Goal: Task Accomplishment & Management: Manage account settings

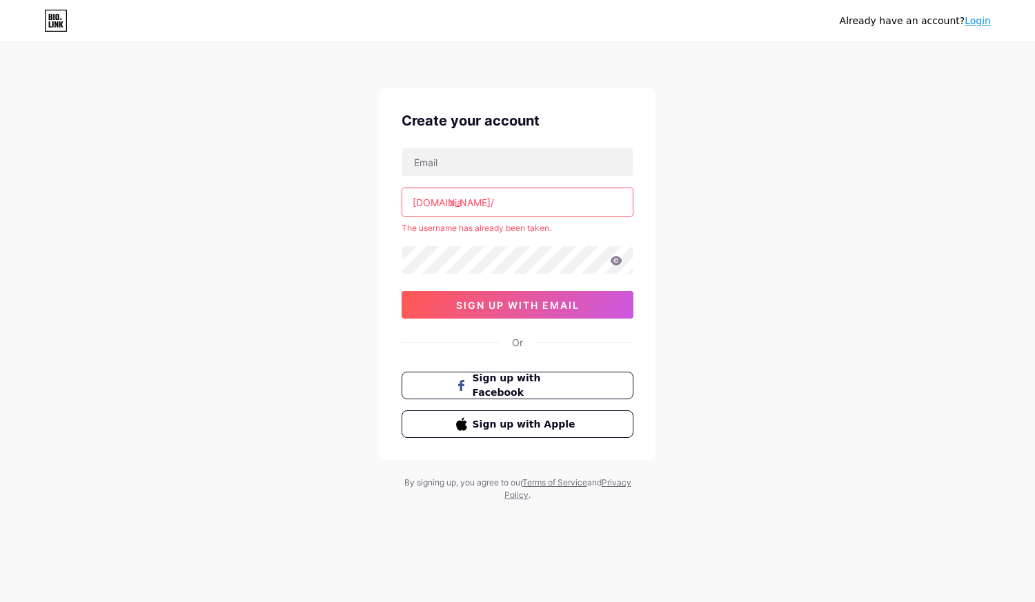
click at [530, 212] on input "zia" at bounding box center [517, 202] width 230 height 28
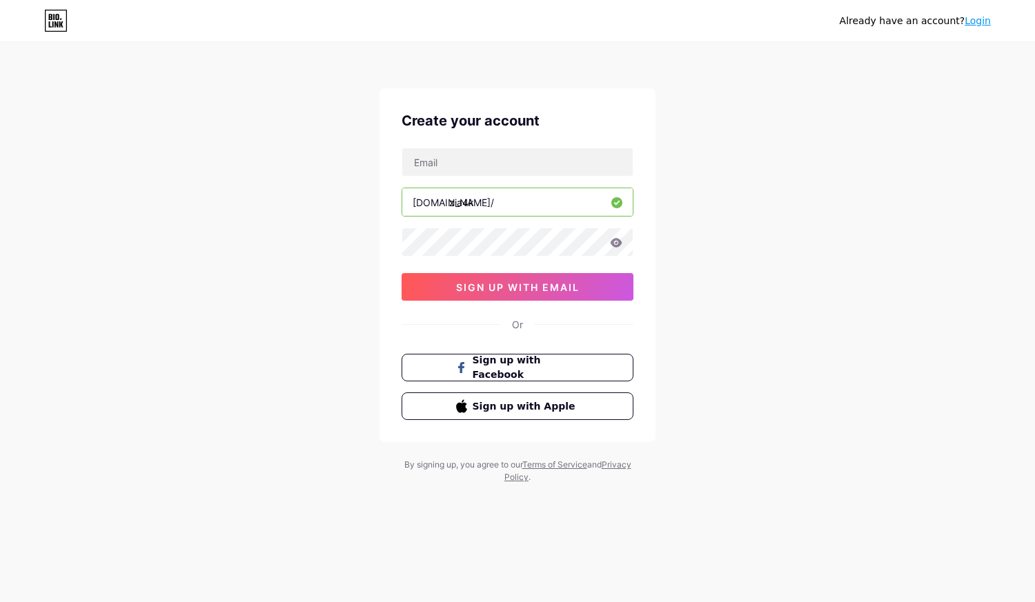
type input "zia4k"
click at [477, 161] on input "text" at bounding box center [517, 162] width 230 height 28
type input "[EMAIL_ADDRESS][DOMAIN_NAME]"
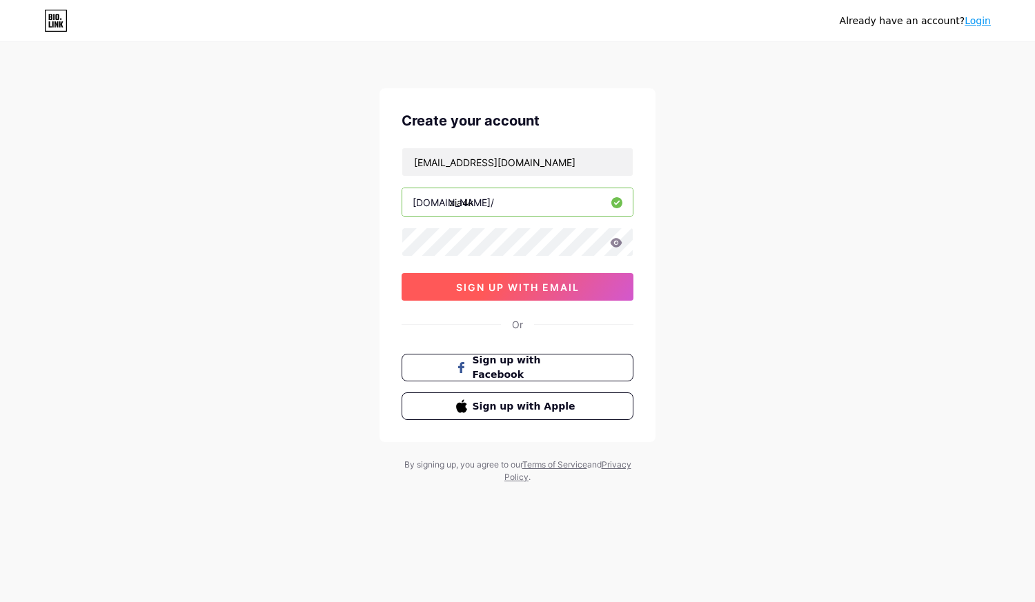
click at [573, 287] on span "sign up with email" at bounding box center [517, 287] width 123 height 12
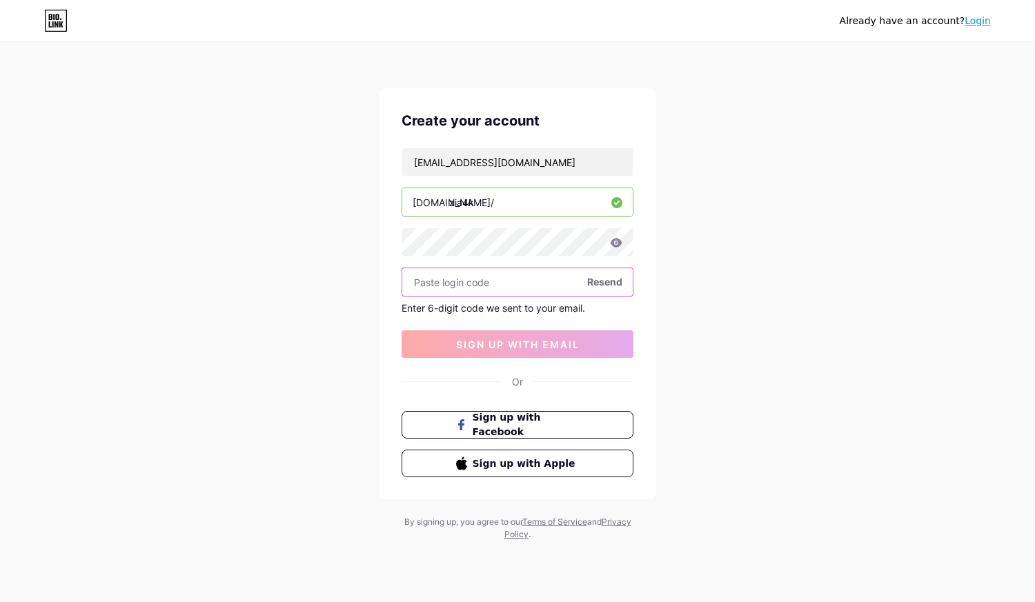
paste input "352873"
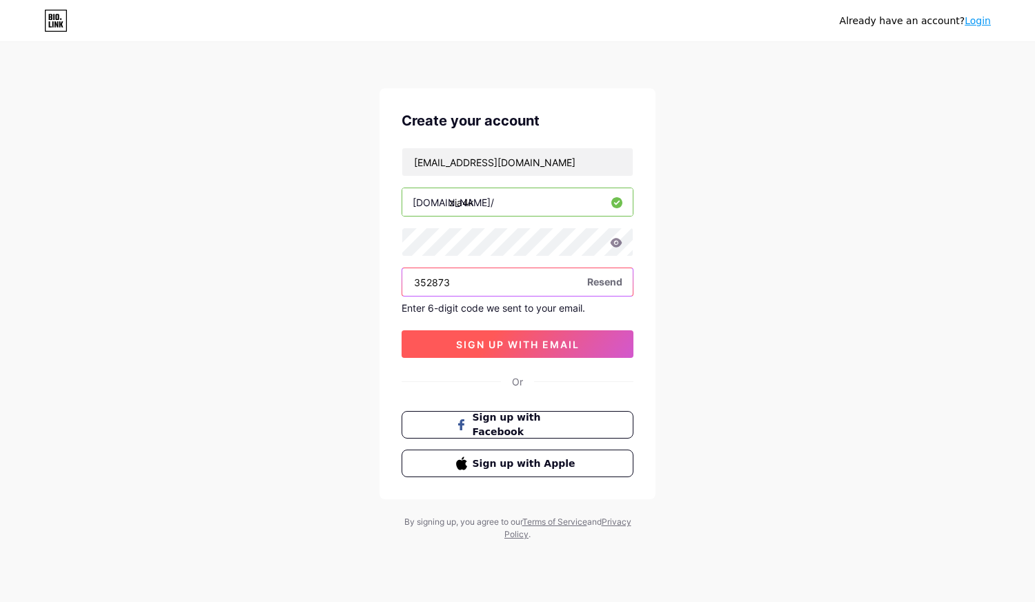
type input "352873"
click at [519, 347] on span "sign up with email" at bounding box center [517, 345] width 123 height 12
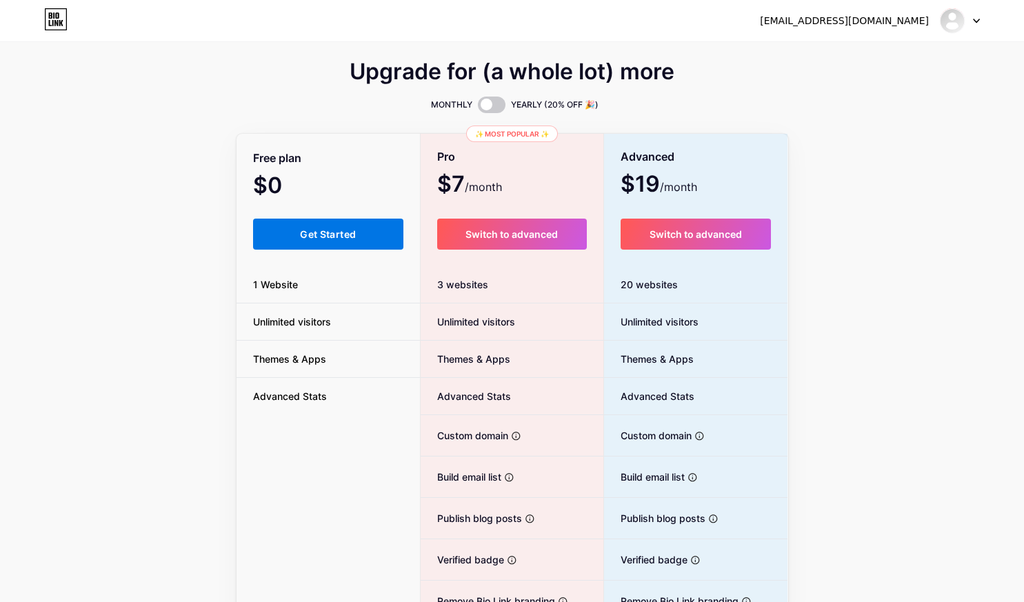
click at [354, 243] on button "Get Started" at bounding box center [328, 234] width 151 height 31
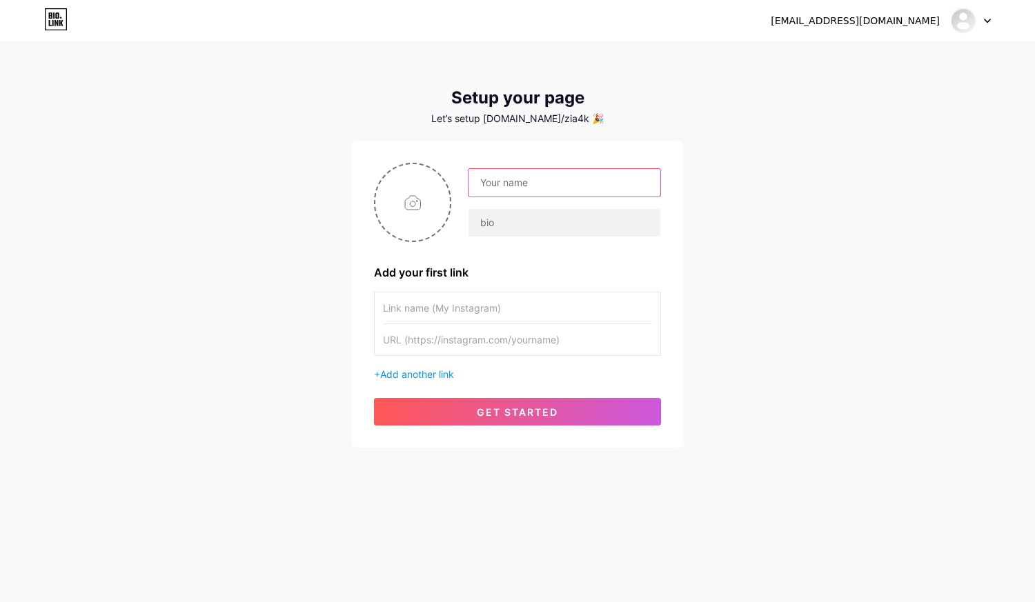
click at [528, 193] on input "text" at bounding box center [564, 183] width 192 height 28
type input "zia4k"
click at [481, 225] on input "text" at bounding box center [564, 223] width 192 height 28
type input "E"
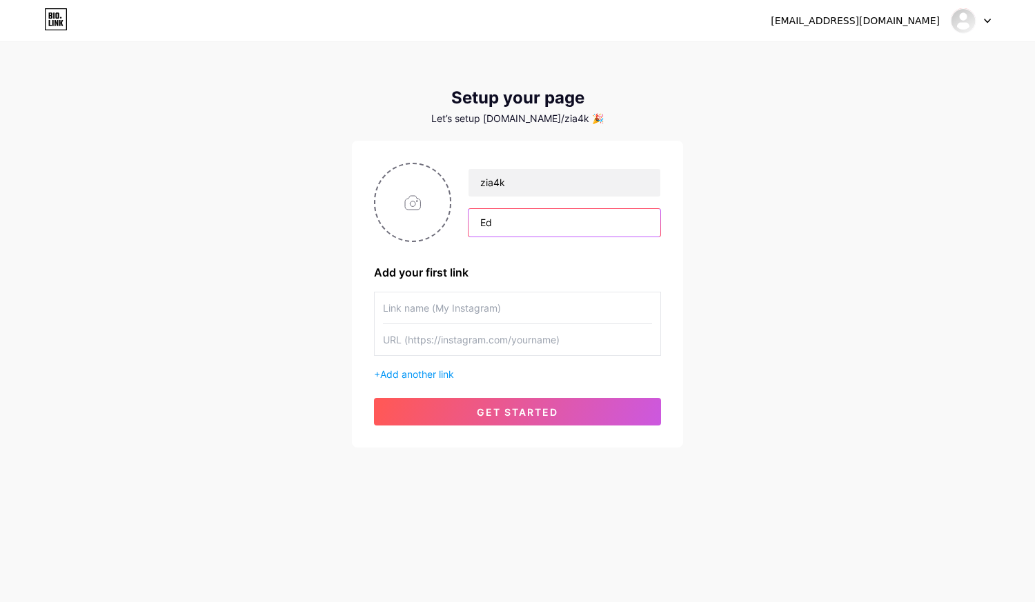
type input "E"
click at [430, 314] on input "text" at bounding box center [517, 307] width 269 height 31
type input "Projects"
click at [458, 342] on input "text" at bounding box center [517, 339] width 269 height 31
paste input "[URL][DOMAIN_NAME]"
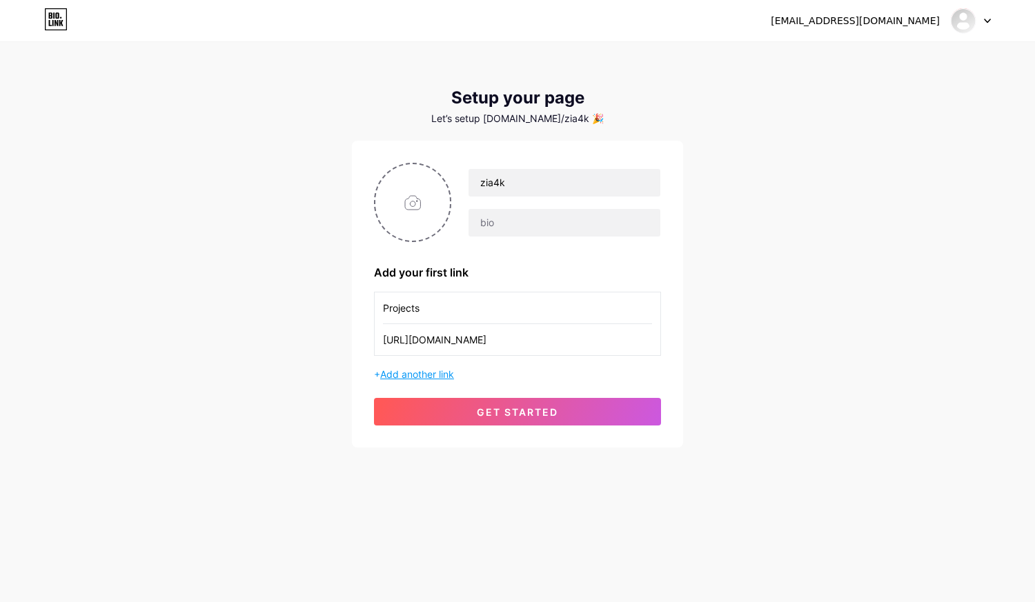
type input "[URL][DOMAIN_NAME]"
click at [414, 374] on span "Add another link" at bounding box center [417, 374] width 74 height 12
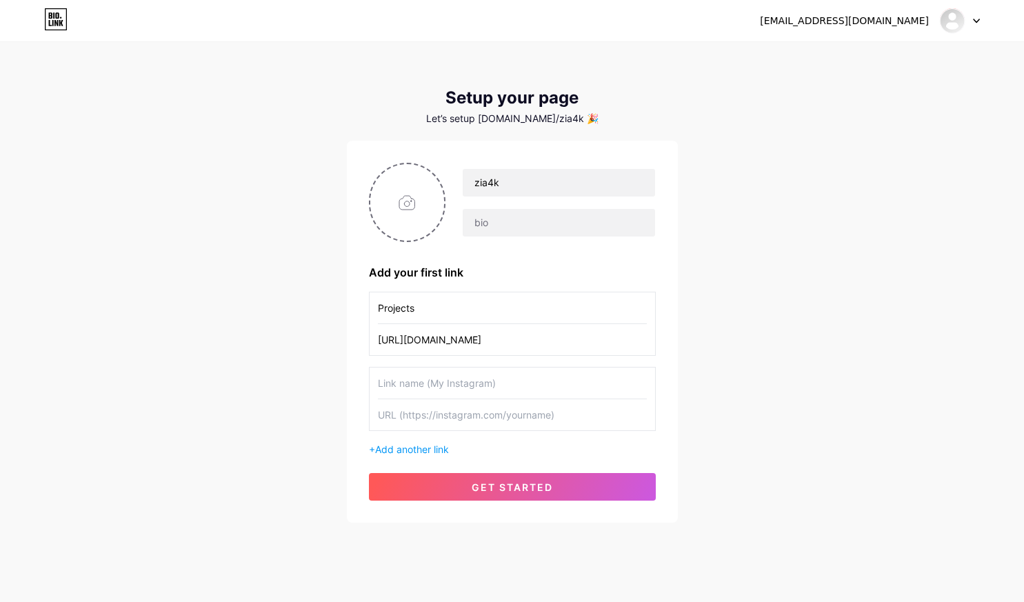
click at [434, 378] on input "text" at bounding box center [512, 383] width 269 height 31
click at [473, 412] on input "text" at bounding box center [512, 414] width 269 height 31
click at [69, 8] on div "[EMAIL_ADDRESS][DOMAIN_NAME] Dashboard Logout" at bounding box center [512, 20] width 1024 height 25
click at [439, 404] on input "text" at bounding box center [512, 414] width 269 height 31
paste input "[URL][DOMAIN_NAME]"
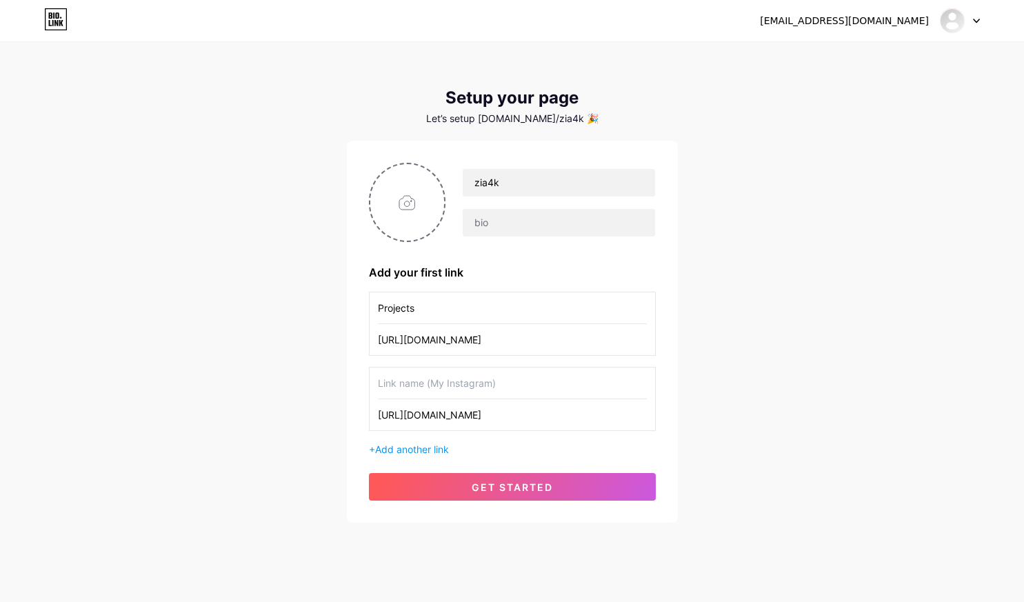
type input "[URL][DOMAIN_NAME]"
click at [462, 398] on input "text" at bounding box center [512, 383] width 269 height 31
click at [419, 318] on input "Projects" at bounding box center [512, 307] width 269 height 31
type input "P"
type input "6IX TIMES 2DAY"
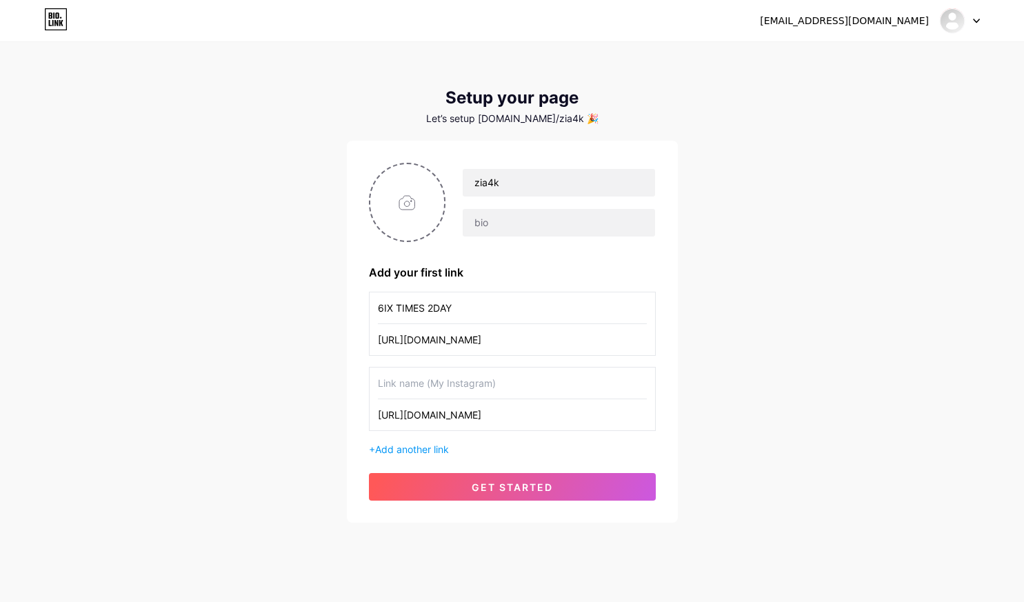
click at [428, 383] on input "text" at bounding box center [512, 383] width 269 height 31
type input "Spin Bout U"
click at [540, 224] on input "text" at bounding box center [559, 223] width 192 height 28
type input "Y"
type input "* YouTube Worsens Quality *"
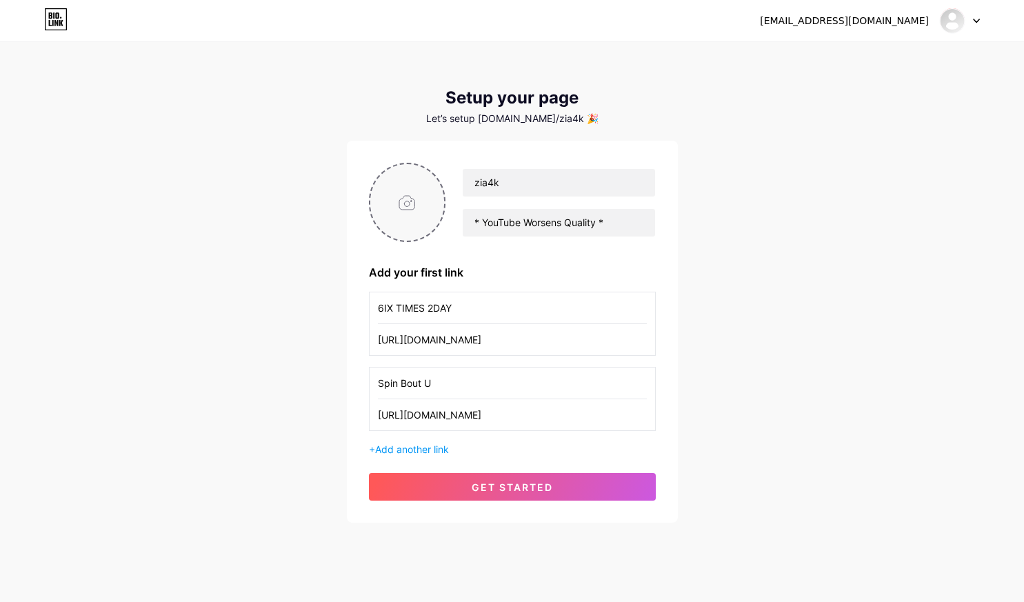
click at [417, 192] on input "file" at bounding box center [407, 202] width 74 height 77
type input "C:\fakepath\image.png"
click at [430, 448] on span "Add another link" at bounding box center [412, 449] width 74 height 12
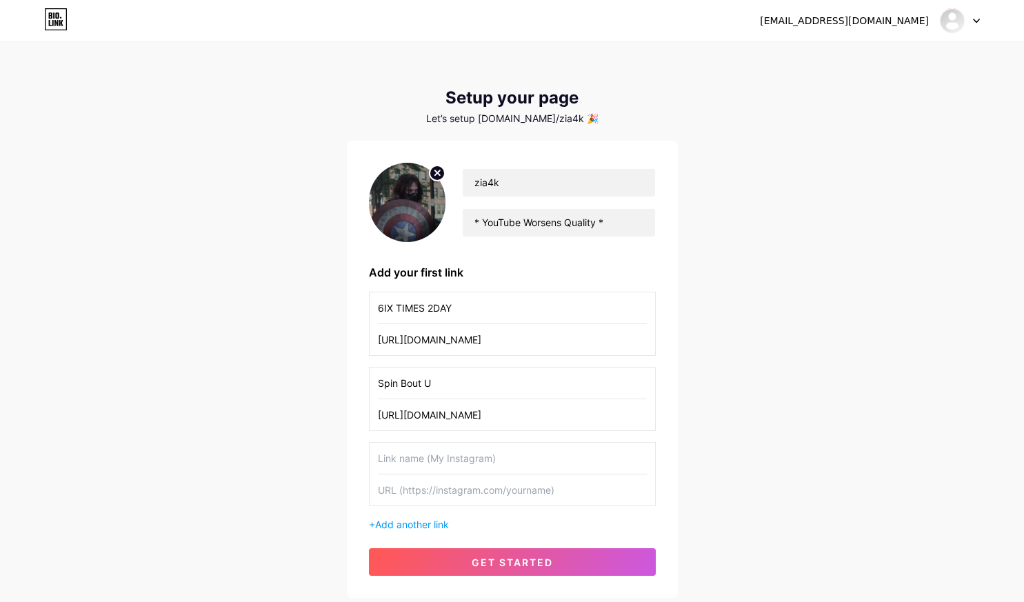
click at [454, 455] on input "text" at bounding box center [512, 458] width 269 height 31
type input "X/Twitter - More Info and Prices"
click at [452, 494] on input "text" at bounding box center [512, 489] width 269 height 31
paste input "[URL][DOMAIN_NAME]"
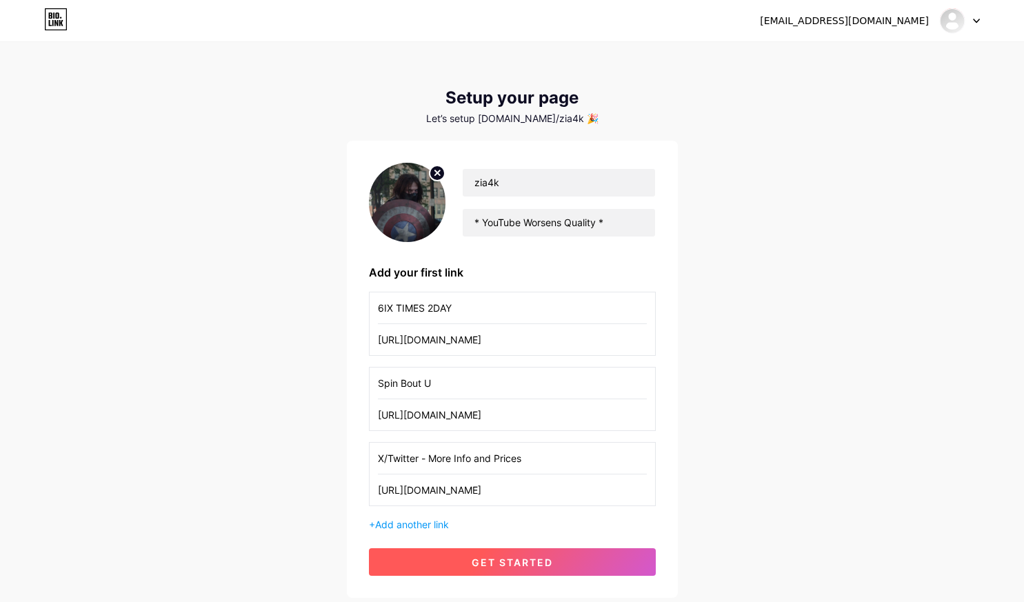
type input "[URL][DOMAIN_NAME]"
click at [482, 565] on span "get started" at bounding box center [512, 563] width 81 height 12
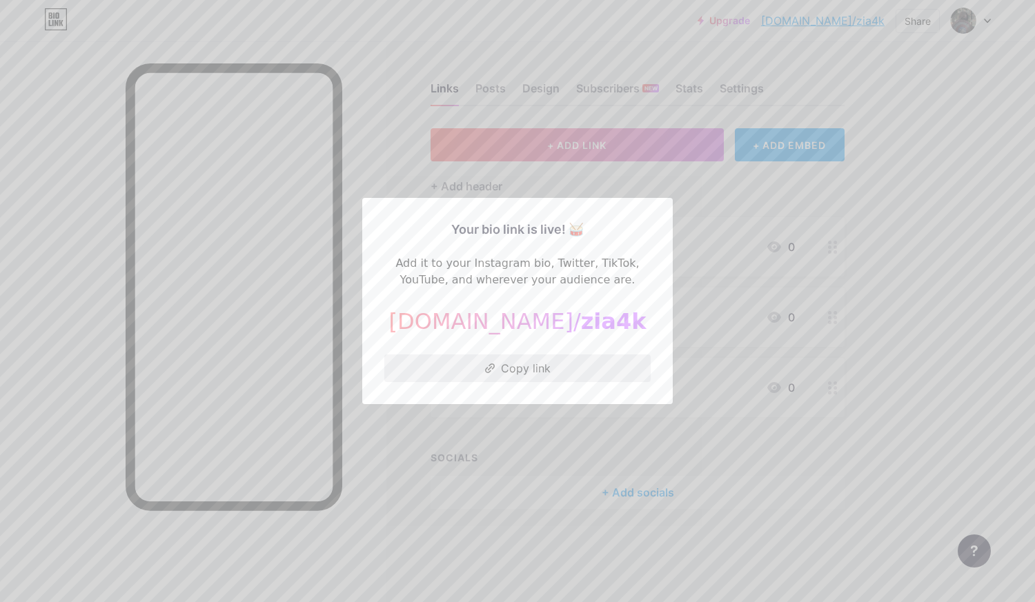
click at [509, 370] on button "Copy link" at bounding box center [517, 368] width 266 height 28
click at [718, 202] on div at bounding box center [517, 301] width 1035 height 602
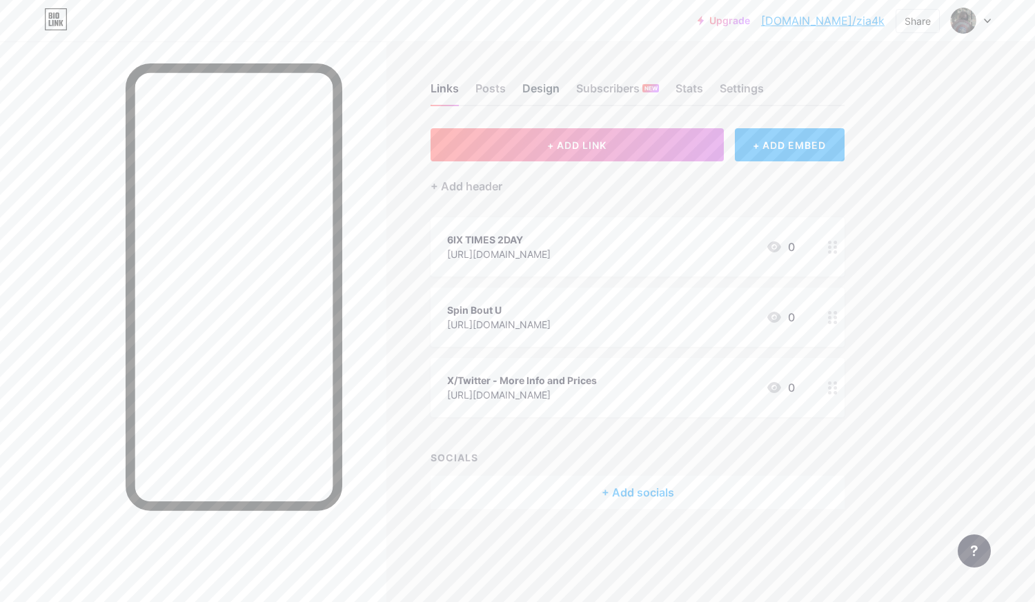
click at [528, 96] on div "Design" at bounding box center [540, 92] width 37 height 25
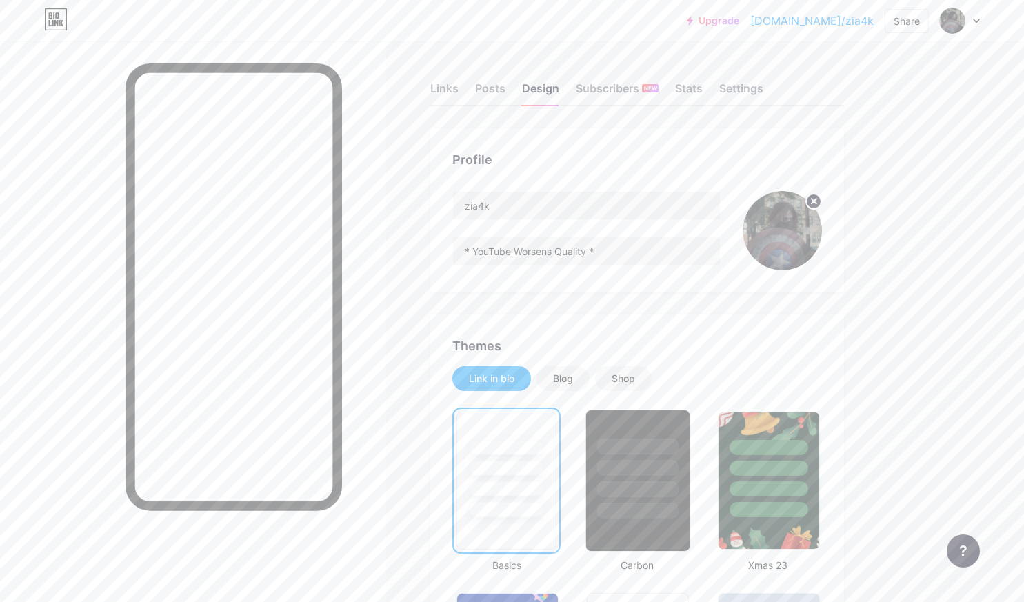
scroll to position [167, 0]
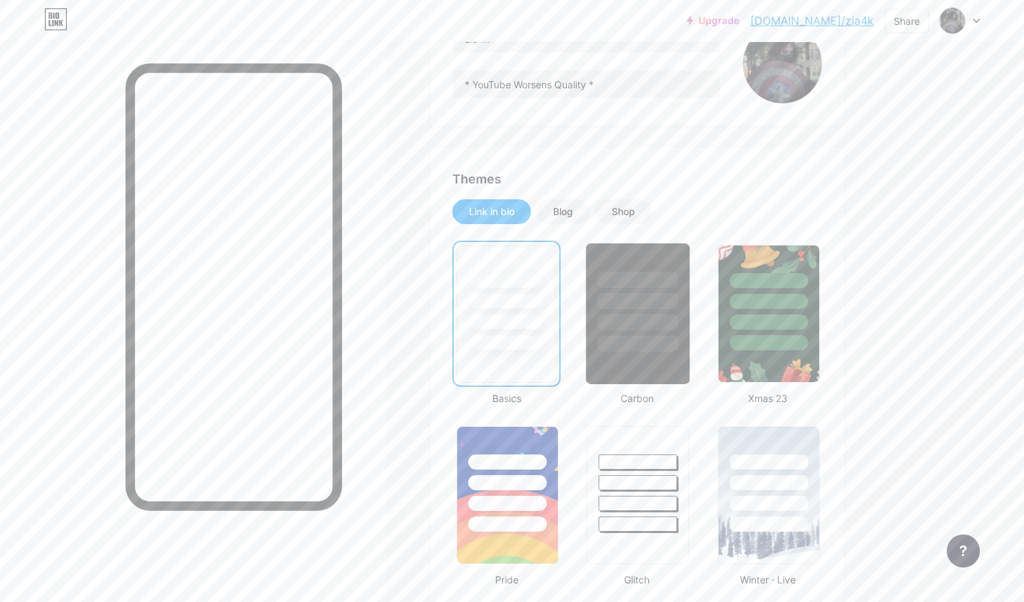
click at [670, 328] on div at bounding box center [638, 322] width 81 height 16
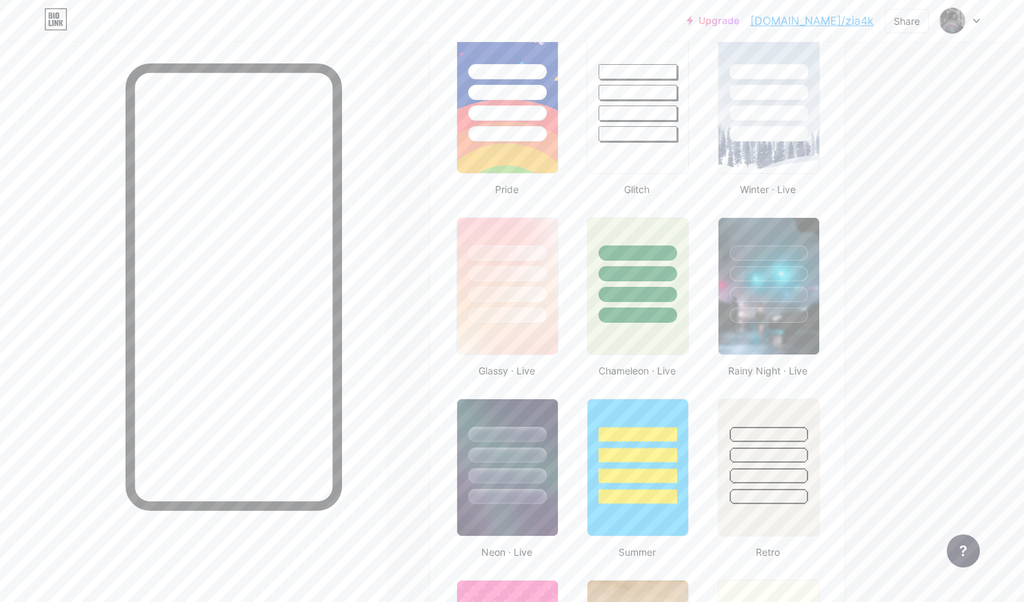
scroll to position [532, 0]
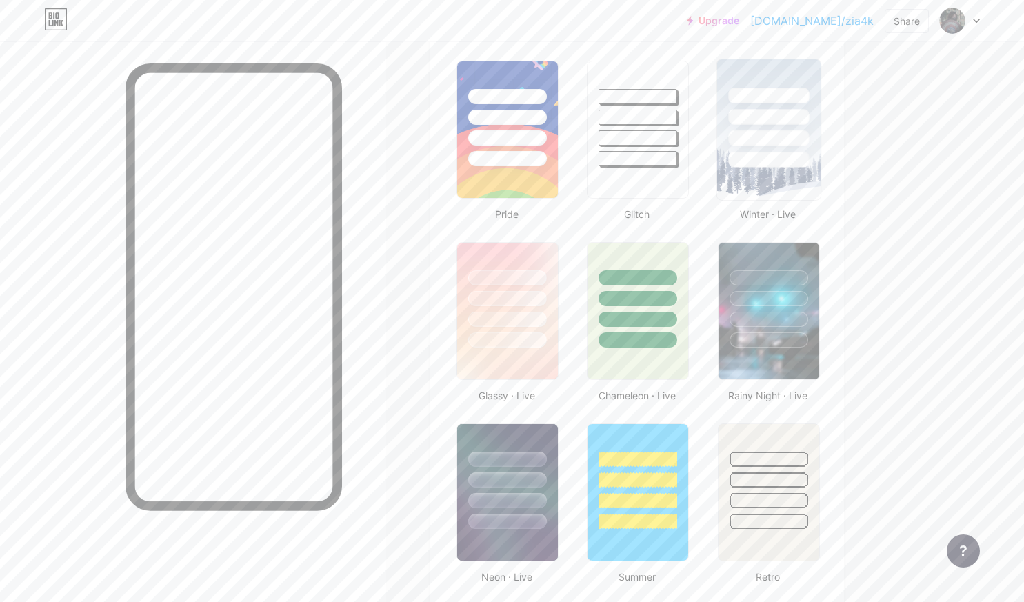
click at [765, 154] on div at bounding box center [768, 160] width 81 height 16
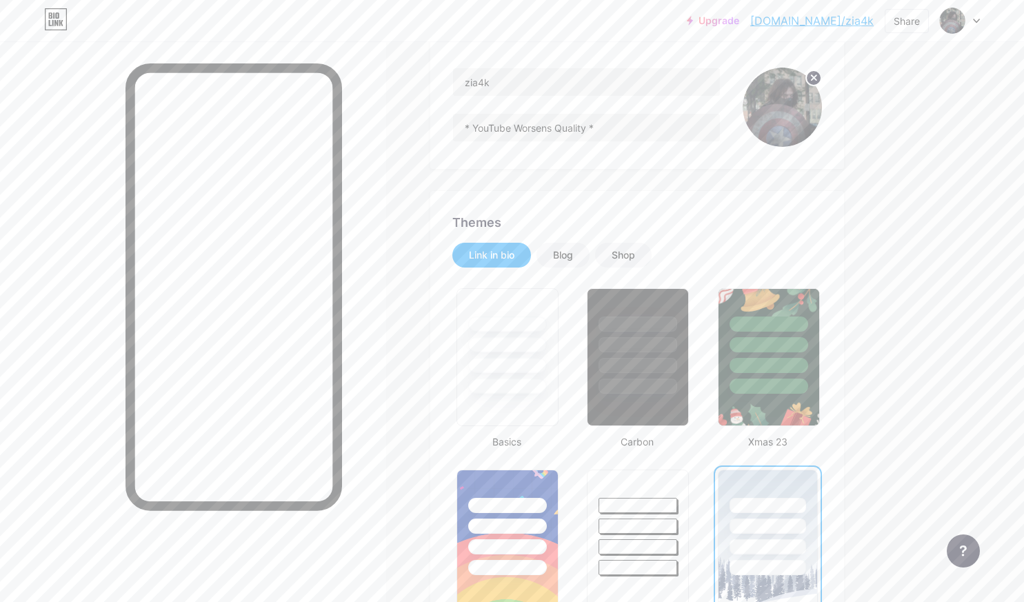
scroll to position [0, 0]
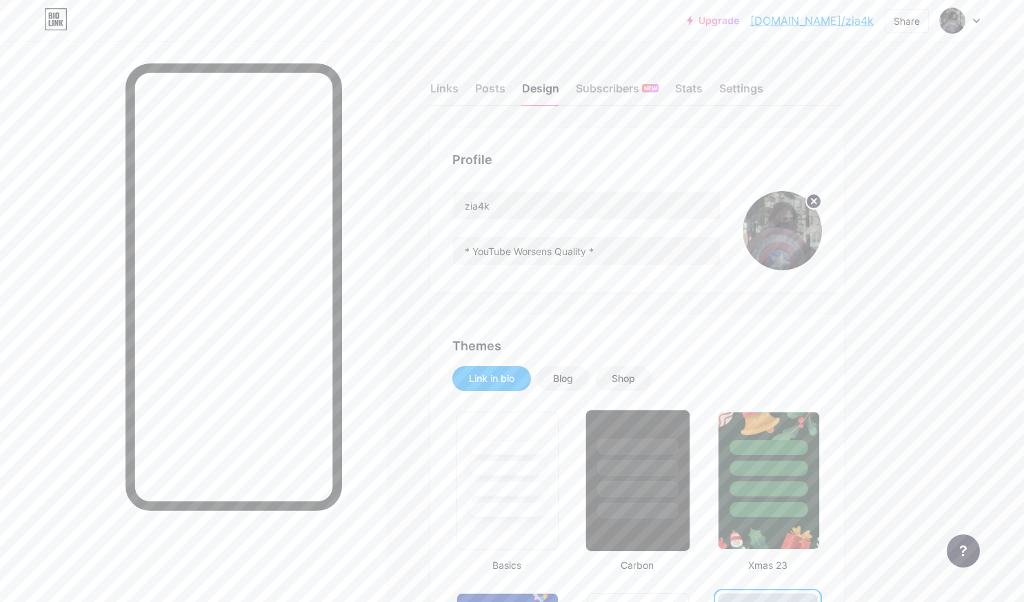
click at [637, 454] on div at bounding box center [637, 464] width 103 height 108
click at [759, 485] on div at bounding box center [768, 489] width 81 height 16
click at [680, 471] on div at bounding box center [637, 464] width 103 height 108
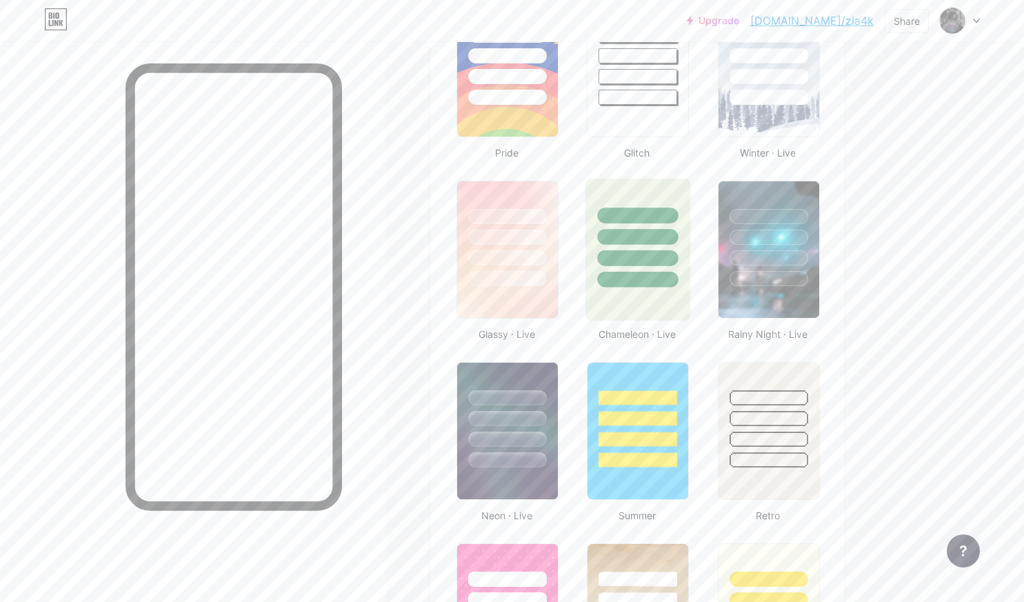
scroll to position [603, 0]
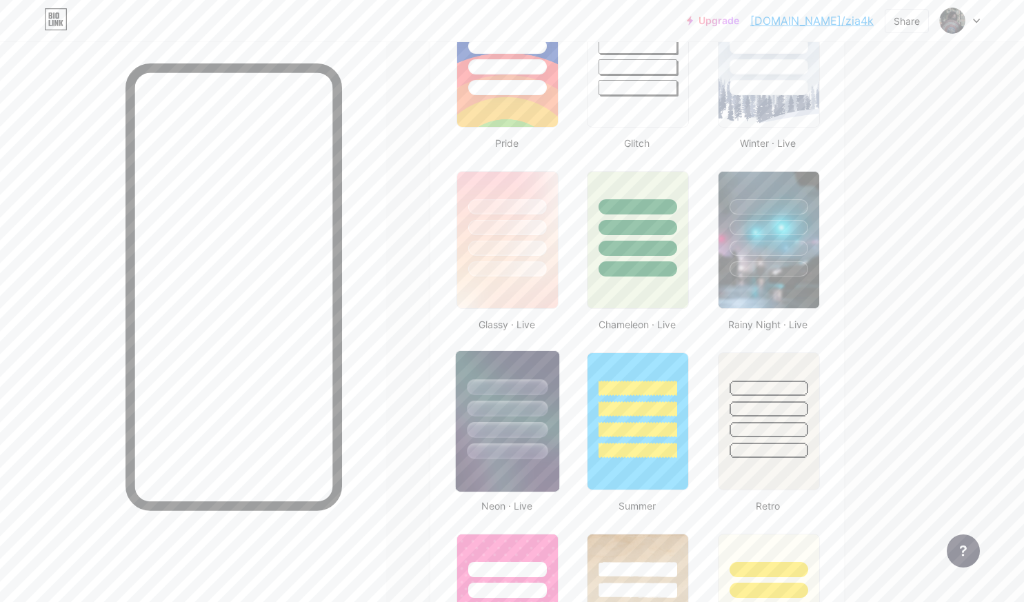
drag, startPoint x: 541, startPoint y: 409, endPoint x: 486, endPoint y: 430, distance: 59.6
click at [486, 430] on div at bounding box center [507, 430] width 81 height 16
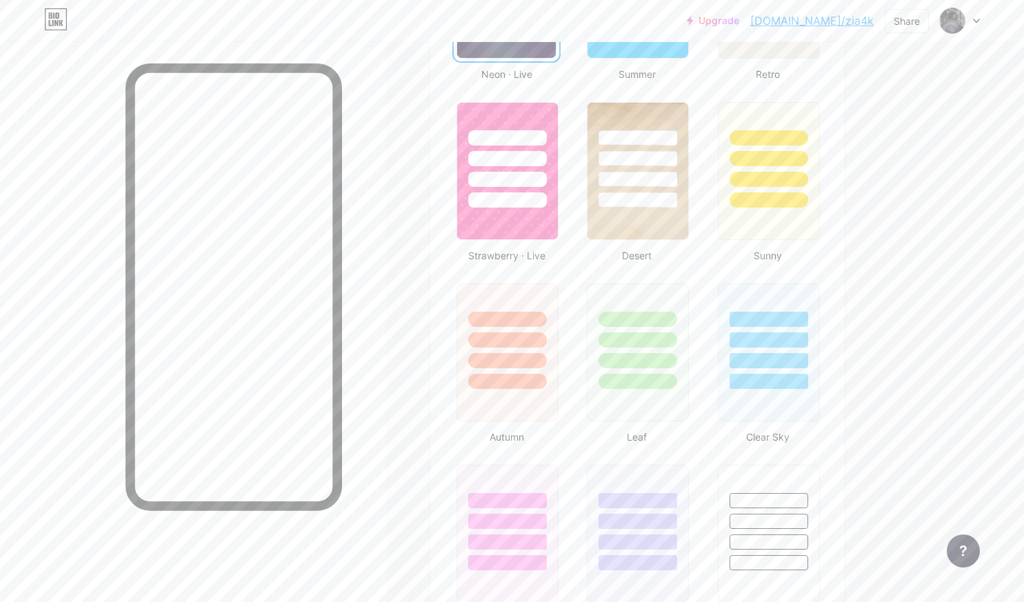
scroll to position [1036, 0]
click at [614, 188] on div at bounding box center [637, 154] width 103 height 108
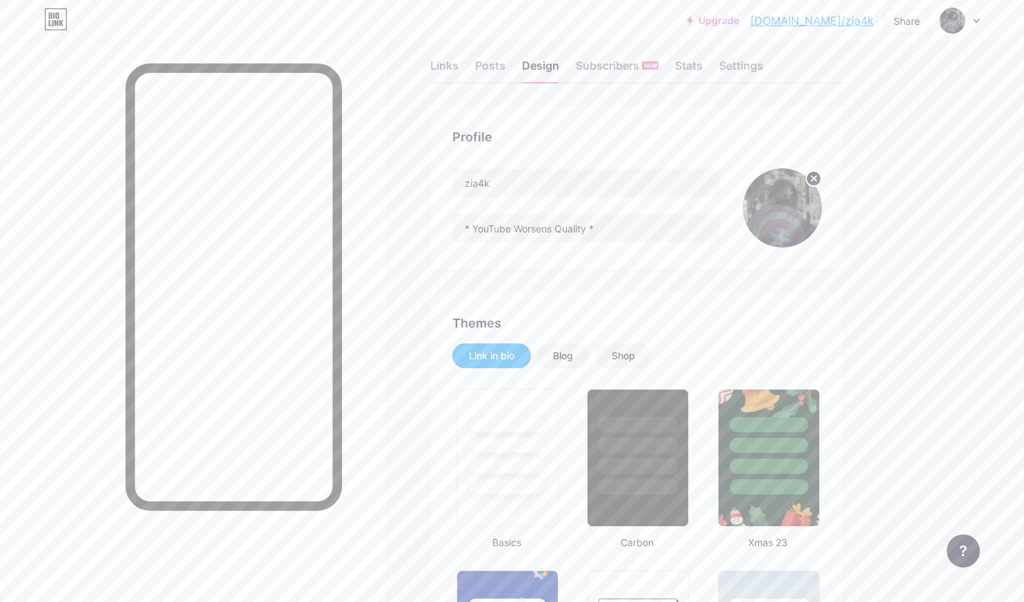
scroll to position [9, 0]
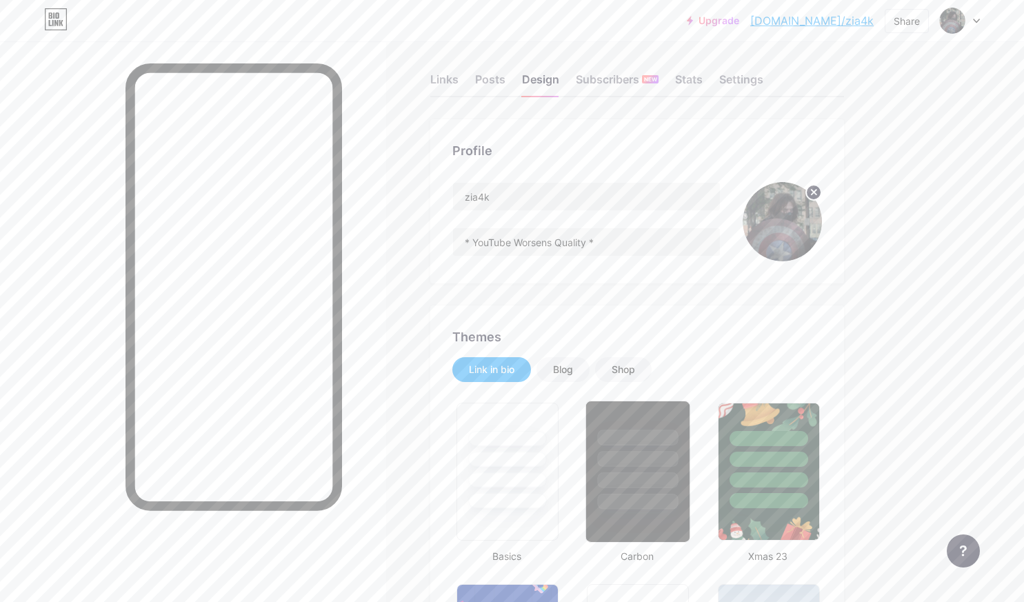
click at [626, 432] on div at bounding box center [638, 438] width 81 height 16
click at [621, 368] on div "Shop" at bounding box center [623, 370] width 23 height 14
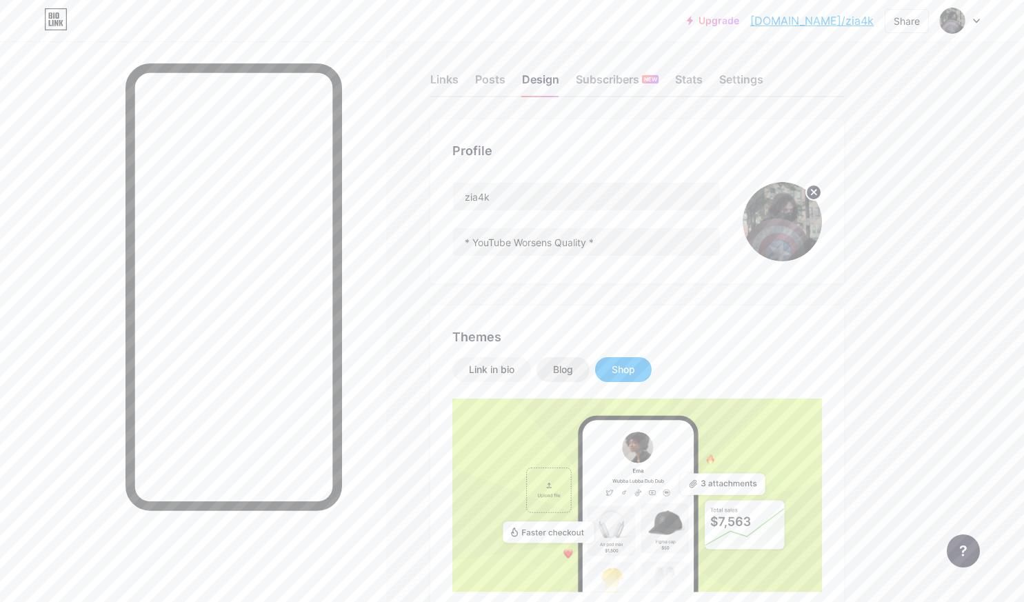
click at [563, 372] on div "Blog" at bounding box center [563, 370] width 20 height 14
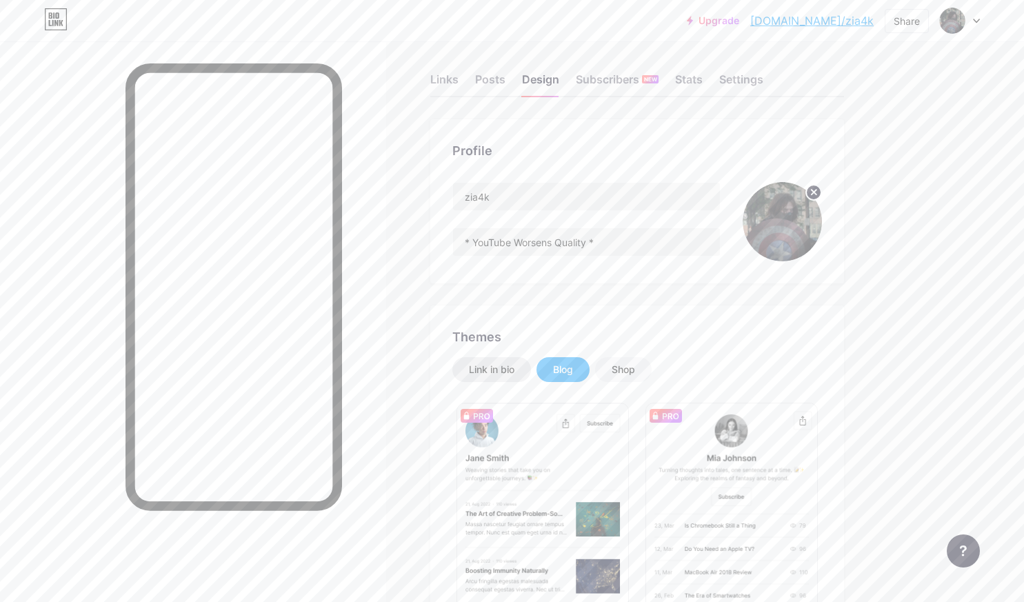
click at [509, 372] on div "Link in bio" at bounding box center [492, 370] width 46 height 14
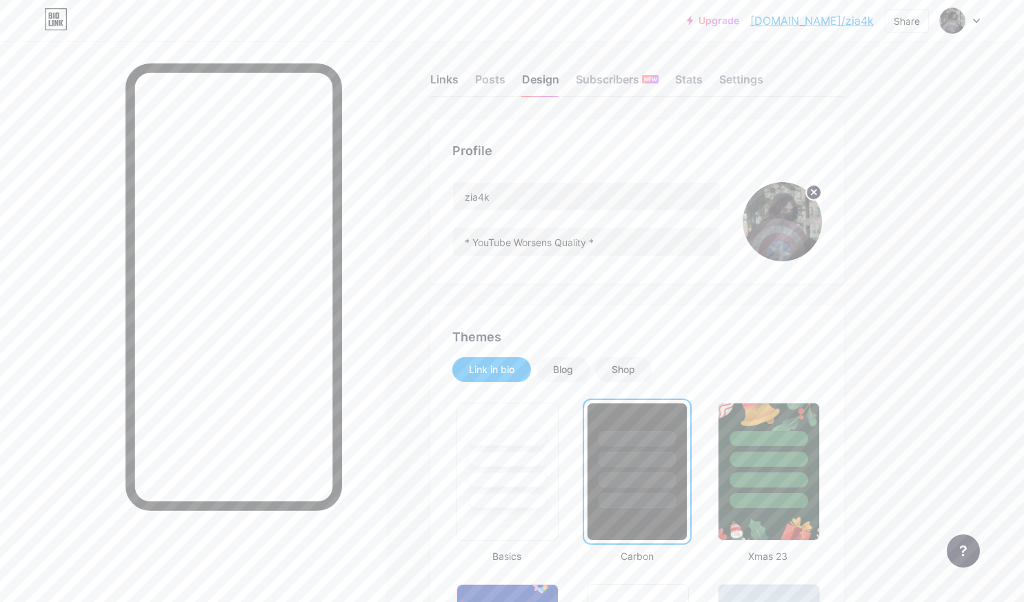
click at [439, 79] on div "Links" at bounding box center [444, 83] width 28 height 25
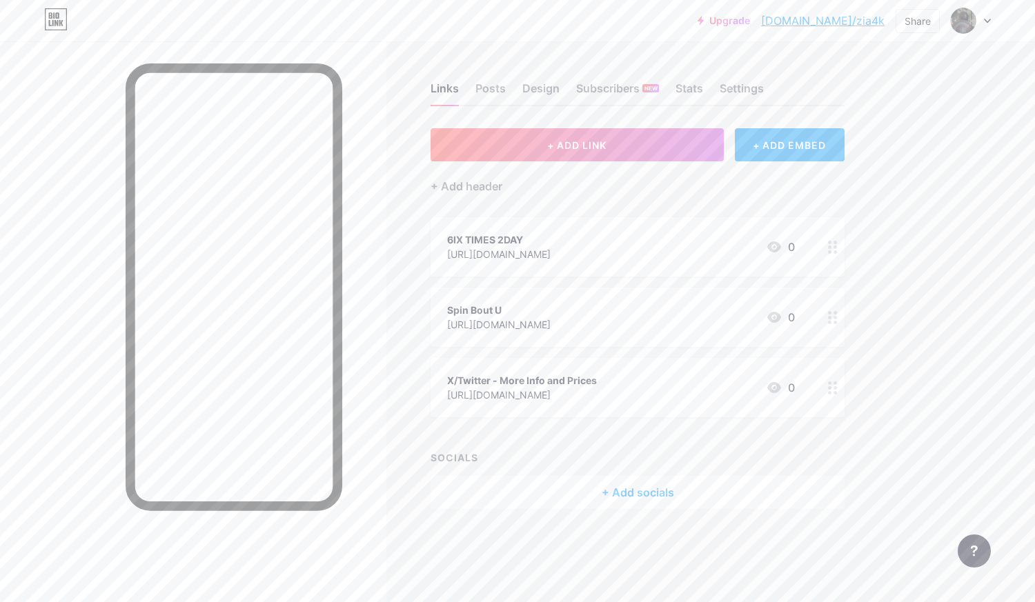
click at [550, 245] on div "6IX TIMES 2DAY" at bounding box center [498, 239] width 103 height 14
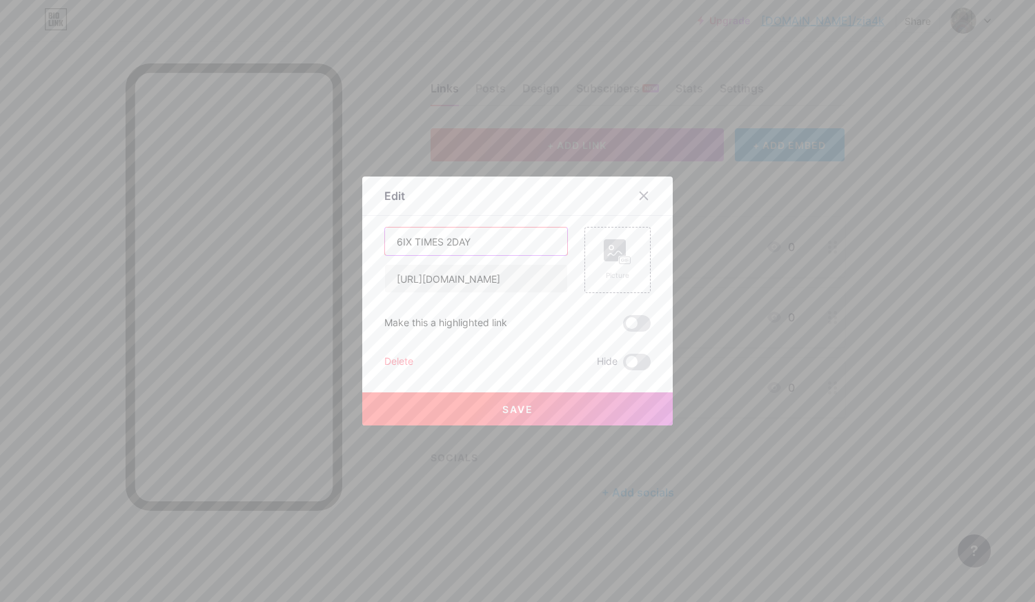
click at [486, 243] on input "6IX TIMES 2DAY" at bounding box center [476, 242] width 182 height 28
type input "6IX TIMES 2DAY - Project"
click at [479, 409] on button "Save" at bounding box center [517, 408] width 310 height 33
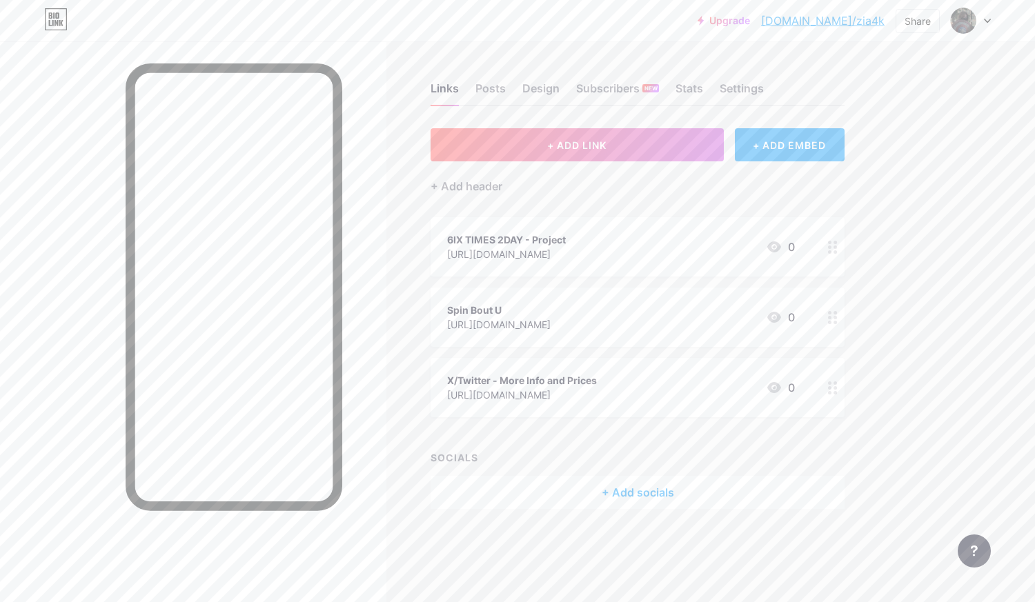
click at [798, 308] on div "Spin Bout U [URL][DOMAIN_NAME] 0" at bounding box center [637, 317] width 414 height 59
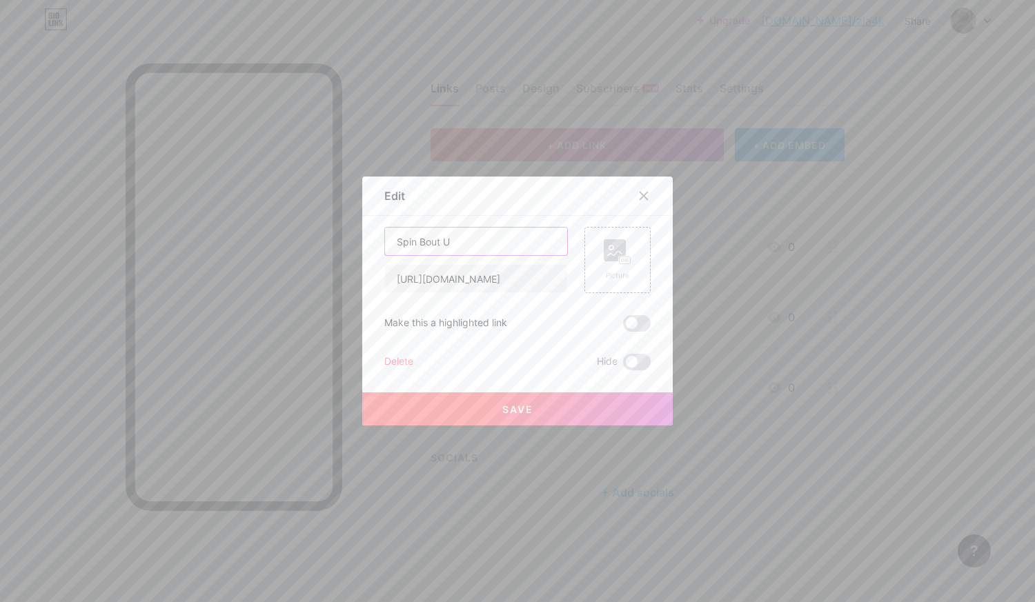
click at [506, 247] on input "Spin Bout U" at bounding box center [476, 242] width 182 height 28
type input "Spin Bout U - Project"
click at [480, 405] on button "Save" at bounding box center [517, 408] width 310 height 33
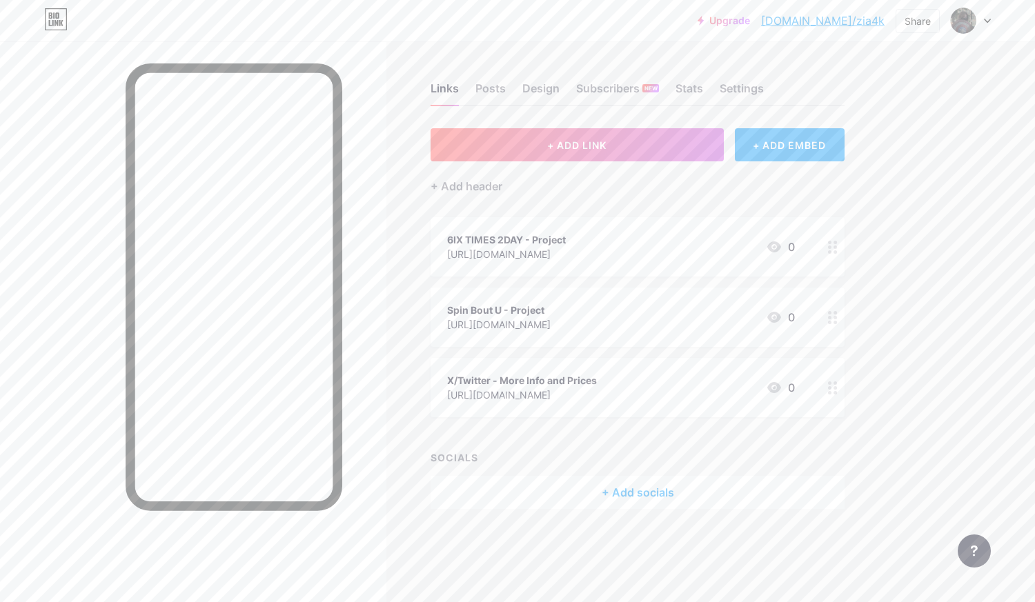
drag, startPoint x: 480, startPoint y: 405, endPoint x: 438, endPoint y: 553, distance: 154.1
click at [438, 553] on div "Links Posts Design Subscribers NEW Stats Settings + ADD LINK + ADD EMBED + Add …" at bounding box center [451, 309] width 902 height 537
click at [491, 86] on div "Posts" at bounding box center [490, 92] width 30 height 25
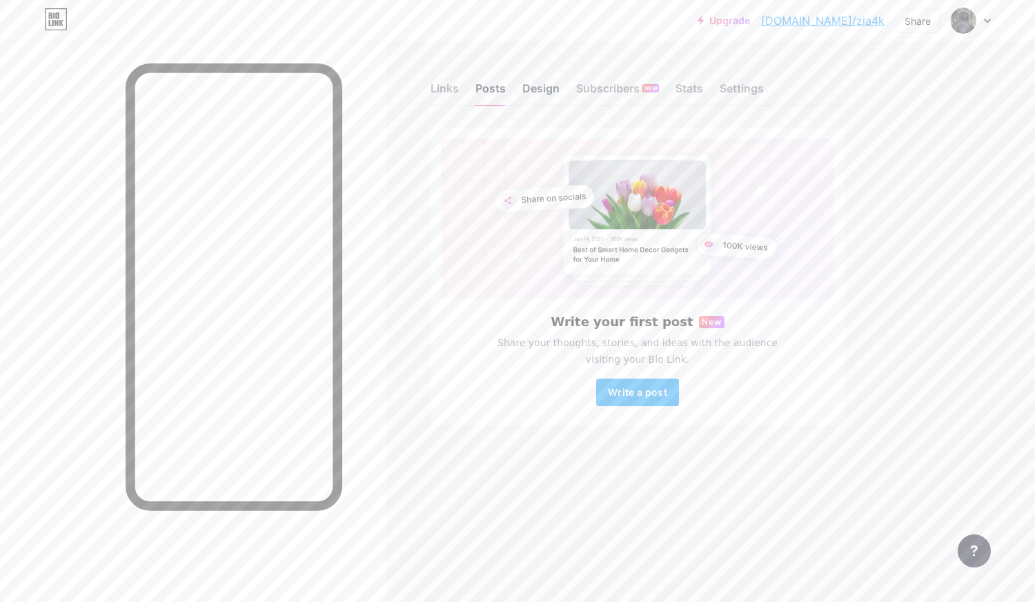
click at [539, 92] on div "Design" at bounding box center [540, 92] width 37 height 25
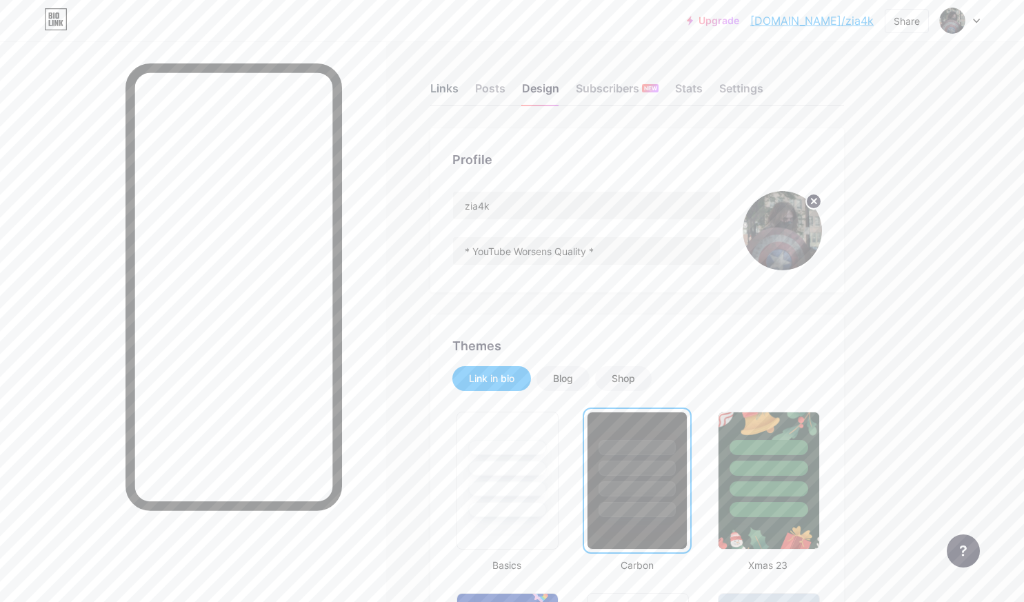
click at [435, 88] on div "Links" at bounding box center [444, 92] width 28 height 25
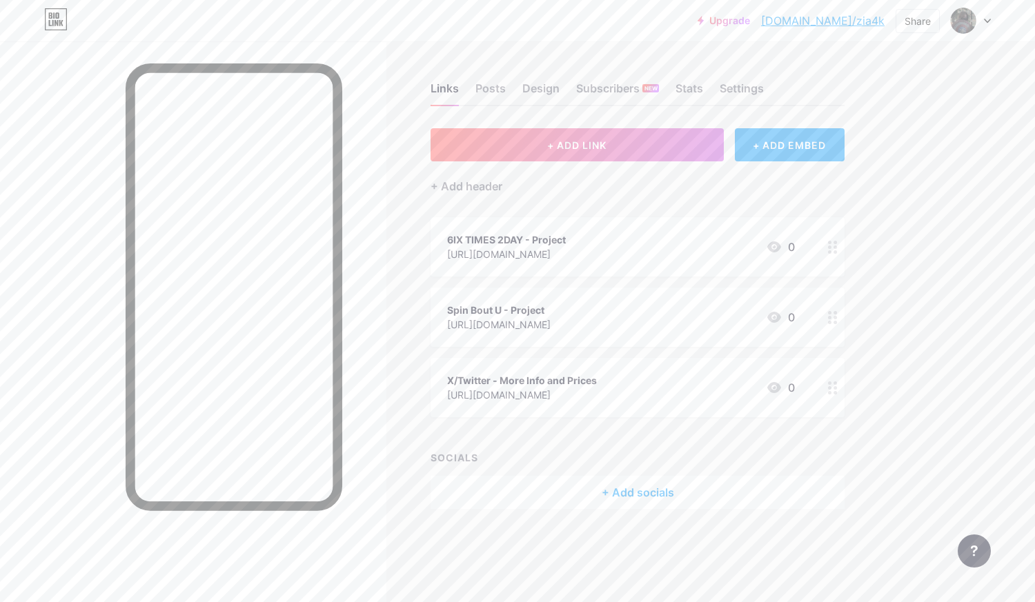
click at [466, 177] on div "+ Add header" at bounding box center [637, 178] width 414 height 34
click at [477, 189] on div "+ Add header" at bounding box center [466, 186] width 72 height 17
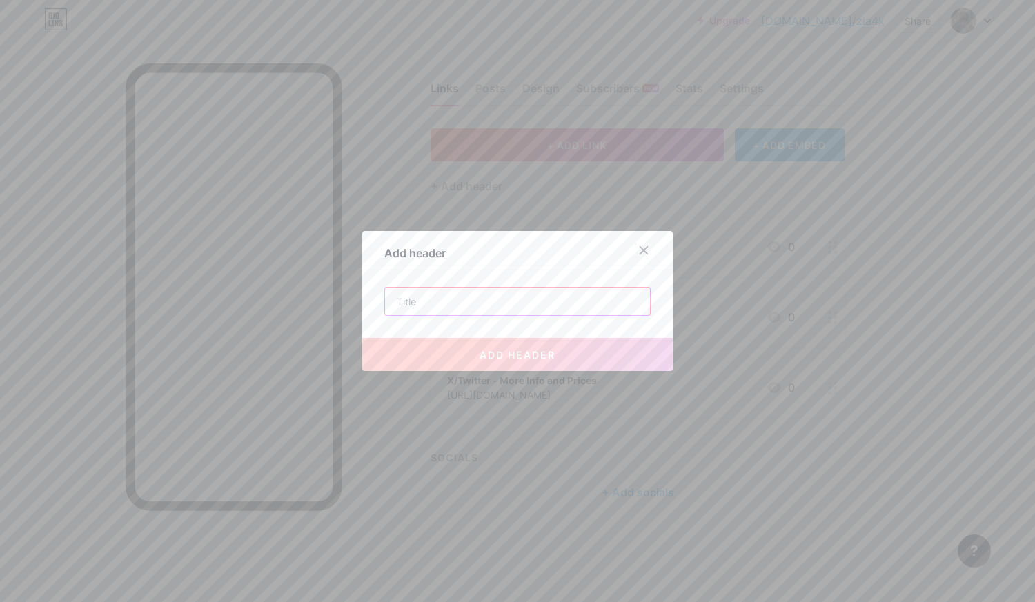
click at [468, 296] on input "text" at bounding box center [517, 302] width 265 height 28
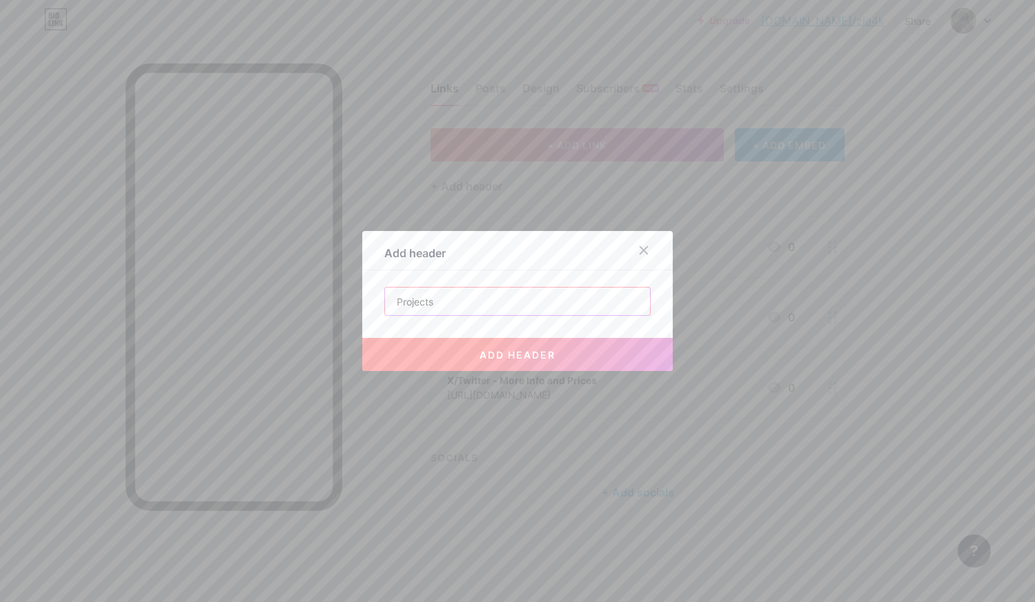
type input "Projects"
click at [439, 341] on button "add header" at bounding box center [517, 354] width 310 height 33
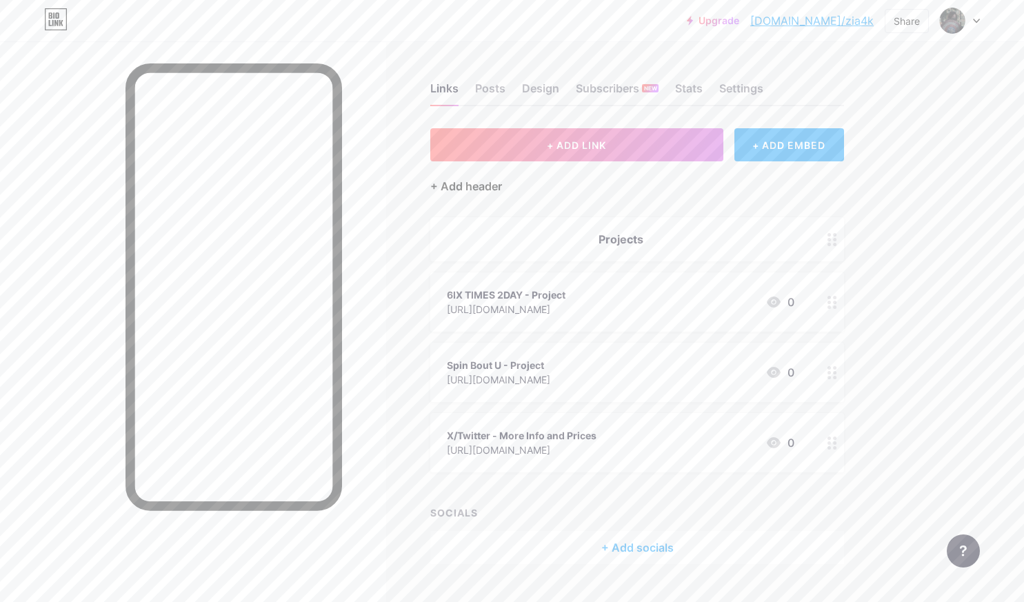
click at [477, 185] on div "+ Add header" at bounding box center [466, 186] width 72 height 17
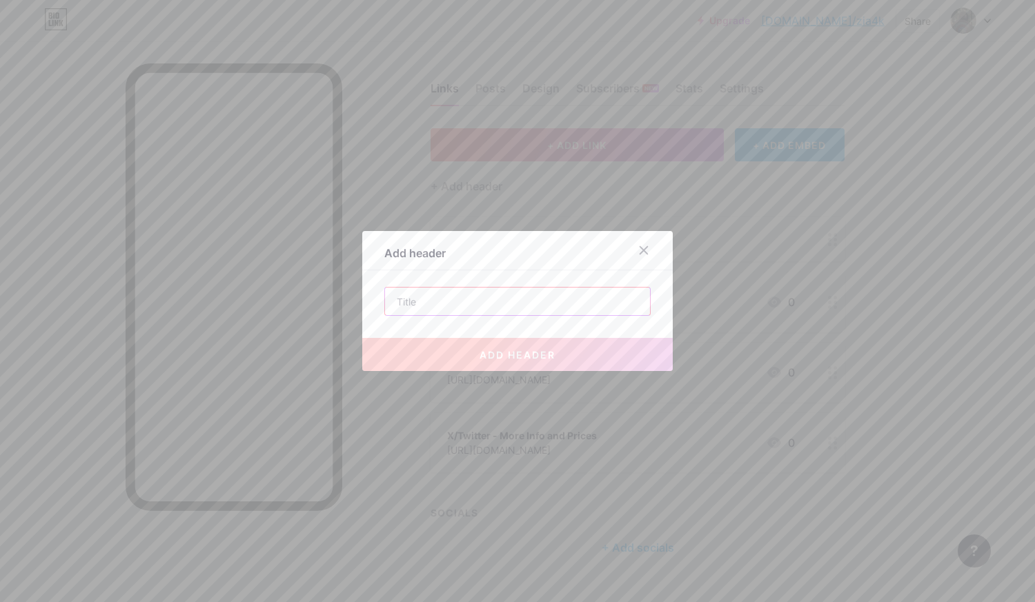
click at [433, 300] on input "text" at bounding box center [517, 302] width 265 height 28
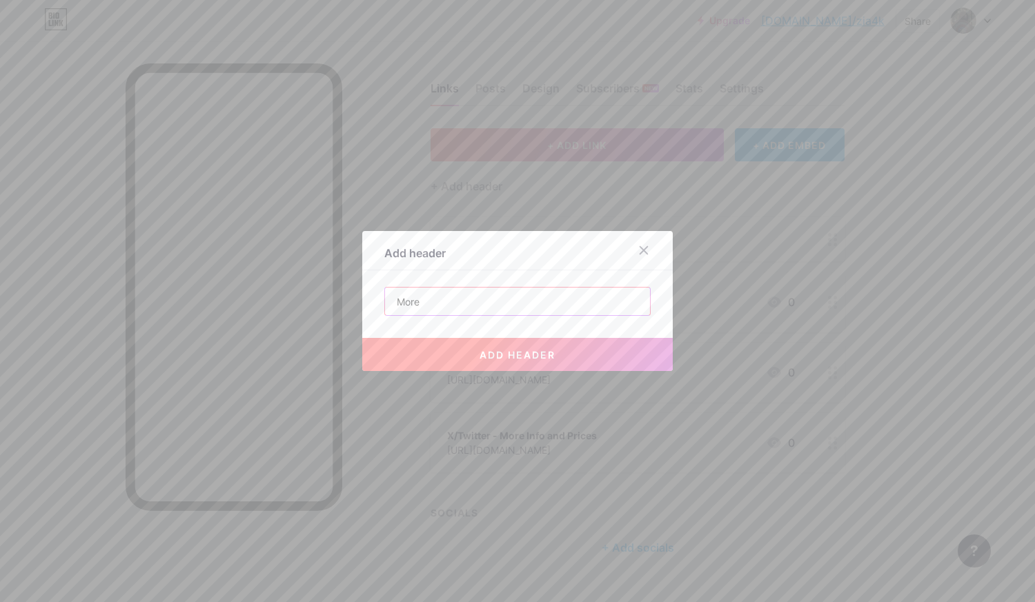
type input "More"
click at [444, 347] on button "add header" at bounding box center [517, 354] width 310 height 33
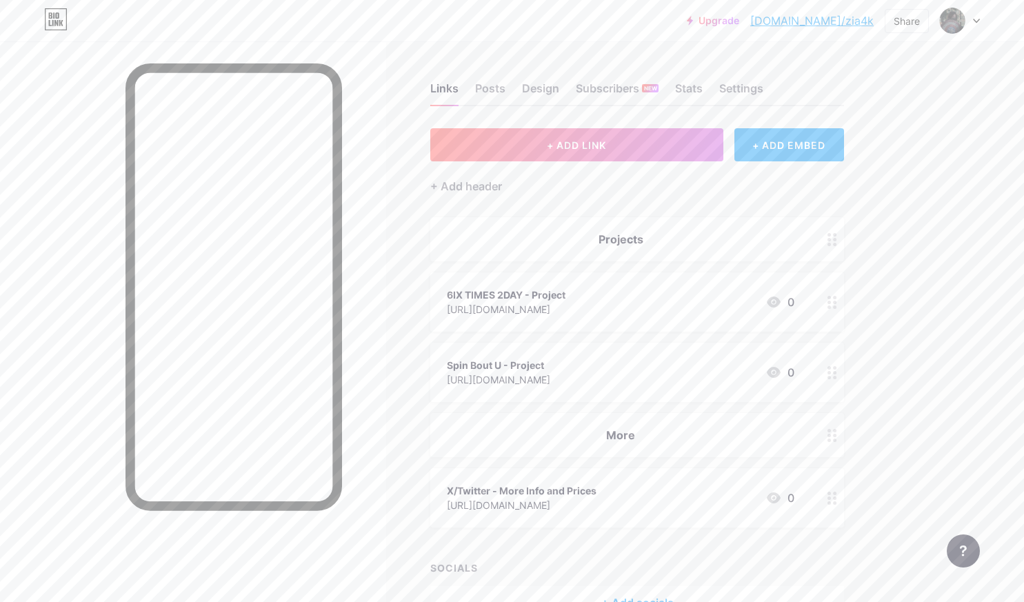
click at [833, 372] on circle at bounding box center [834, 372] width 3 height 3
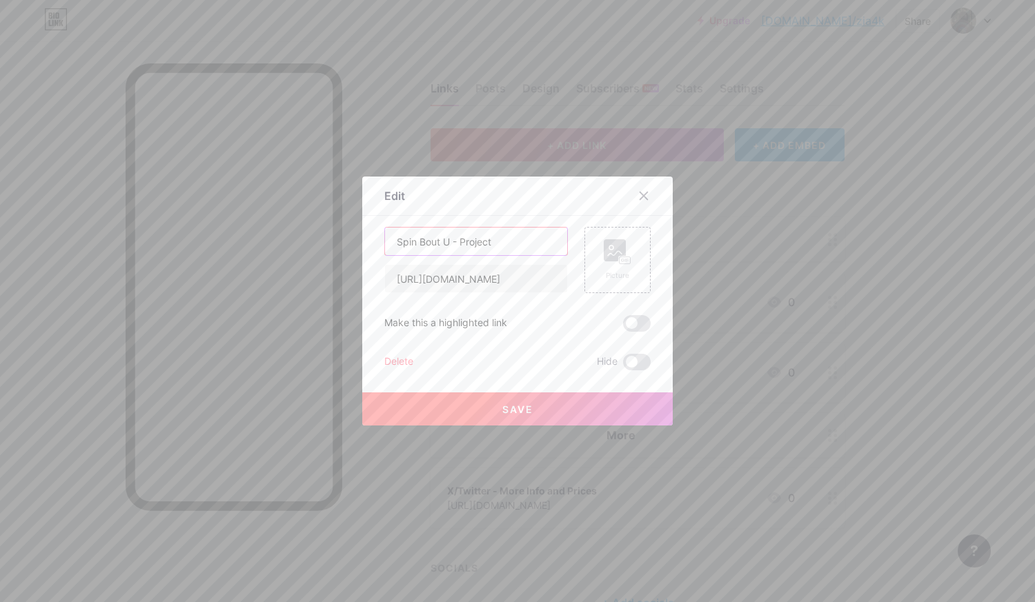
drag, startPoint x: 506, startPoint y: 237, endPoint x: 446, endPoint y: 252, distance: 61.1
click at [446, 252] on input "Spin Bout U - Project" at bounding box center [476, 242] width 182 height 28
type input "Spin Bout U"
click at [483, 424] on button "Save" at bounding box center [517, 408] width 310 height 33
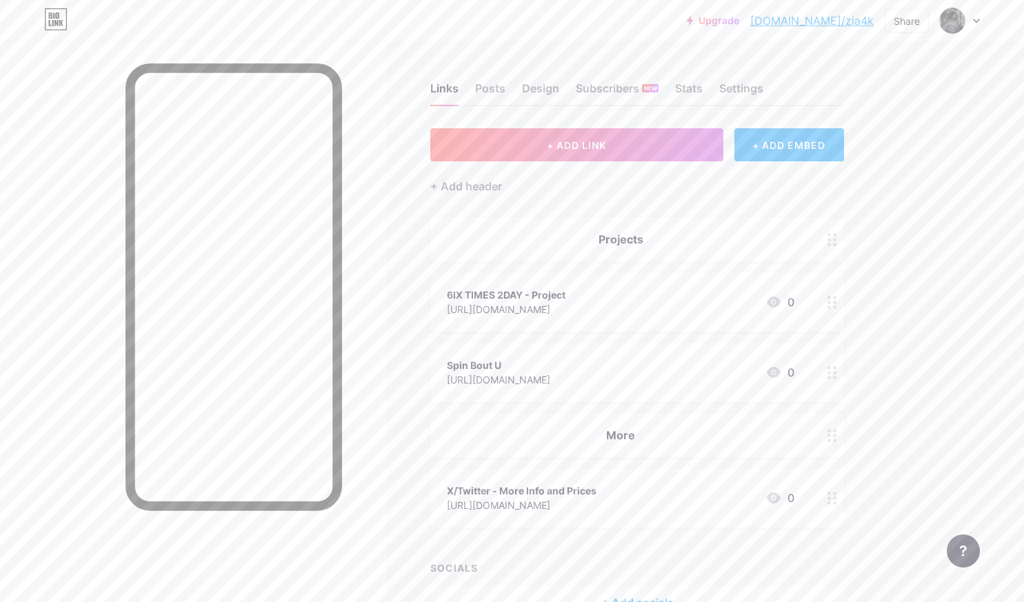
click at [710, 301] on div "6IX TIMES 2DAY - Project [URL][DOMAIN_NAME] 0" at bounding box center [621, 302] width 348 height 32
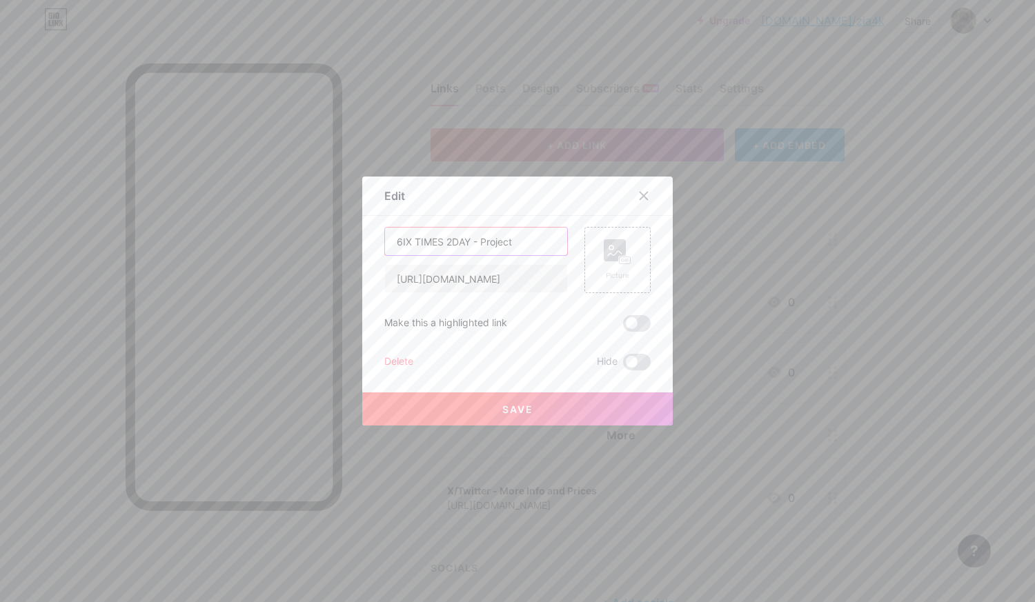
drag, startPoint x: 523, startPoint y: 253, endPoint x: 465, endPoint y: 251, distance: 58.7
click at [465, 251] on input "6IX TIMES 2DAY - Project" at bounding box center [476, 242] width 182 height 28
type input "6IX TIMES 2DAY"
click at [458, 397] on button "Save" at bounding box center [517, 408] width 310 height 33
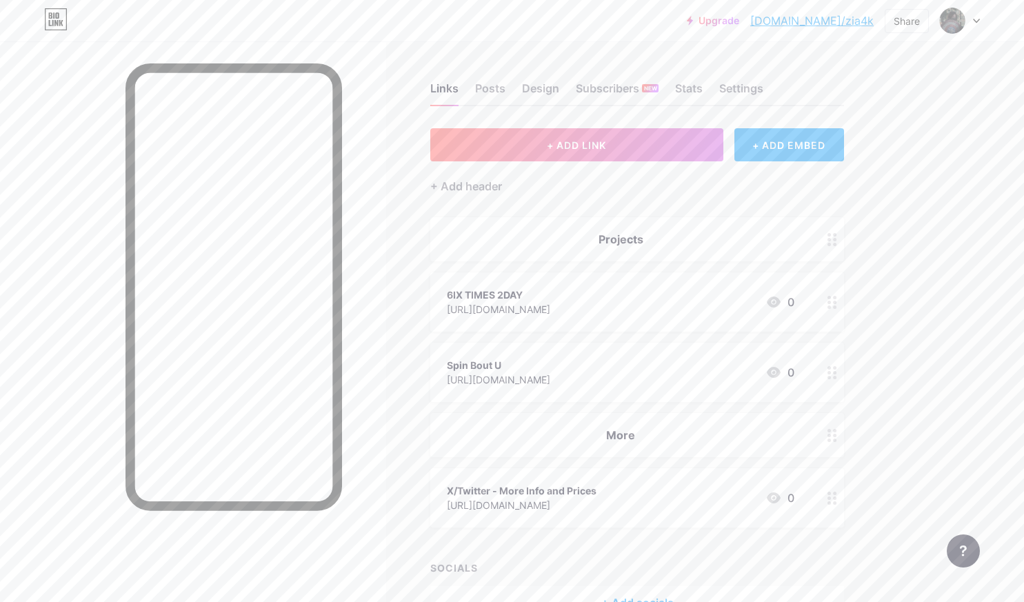
click at [846, 19] on link "[DOMAIN_NAME]/zia4k" at bounding box center [811, 20] width 123 height 17
click at [831, 19] on link "[DOMAIN_NAME]/zia4k" at bounding box center [811, 20] width 123 height 17
